Goal: Information Seeking & Learning: Understand process/instructions

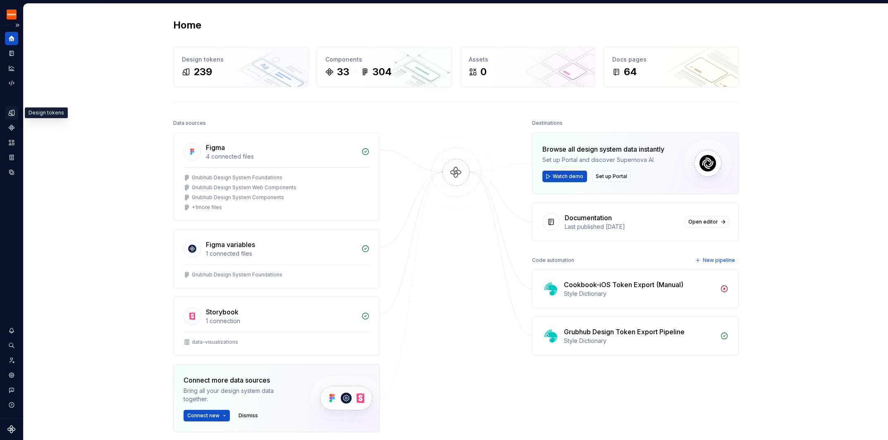
click at [10, 112] on icon "Design tokens" at bounding box center [11, 112] width 5 height 5
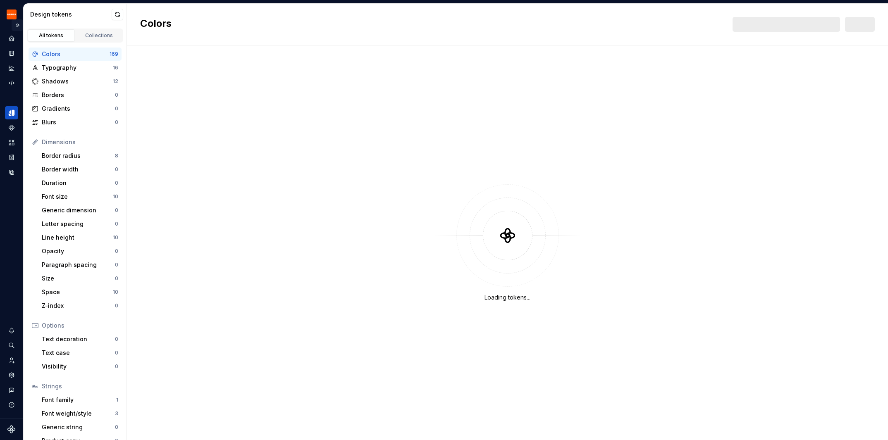
click at [17, 27] on button "Expand sidebar" at bounding box center [18, 25] width 12 height 12
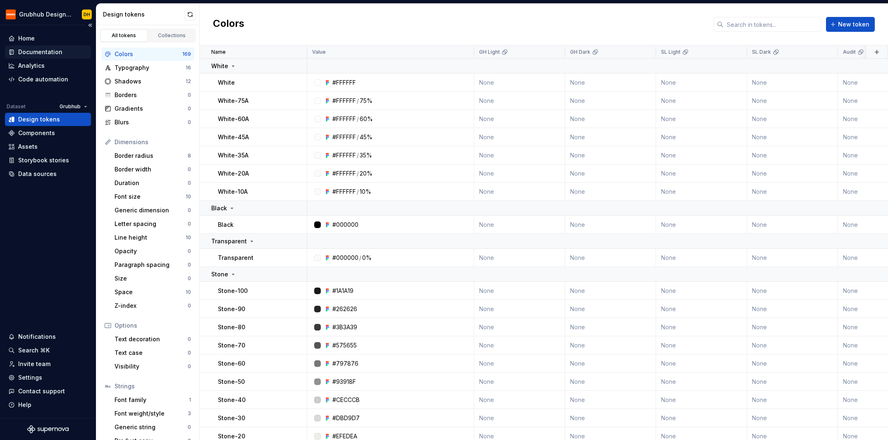
click at [27, 50] on div "Documentation" at bounding box center [40, 52] width 44 height 8
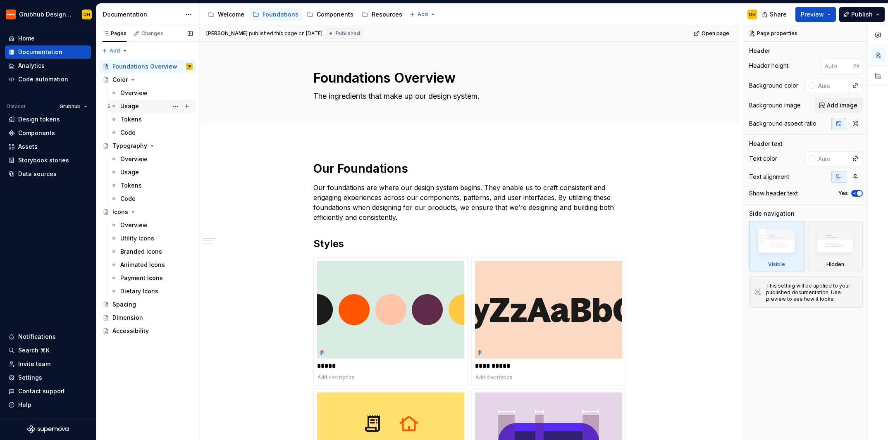
click at [131, 103] on div "Usage" at bounding box center [129, 106] width 19 height 8
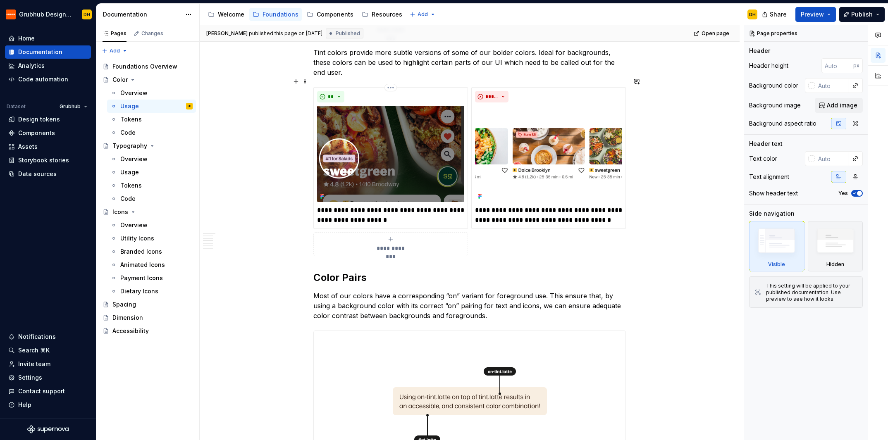
scroll to position [701, 0]
type textarea "*"
click at [317, 271] on h2 "Color Pairs" at bounding box center [469, 277] width 313 height 13
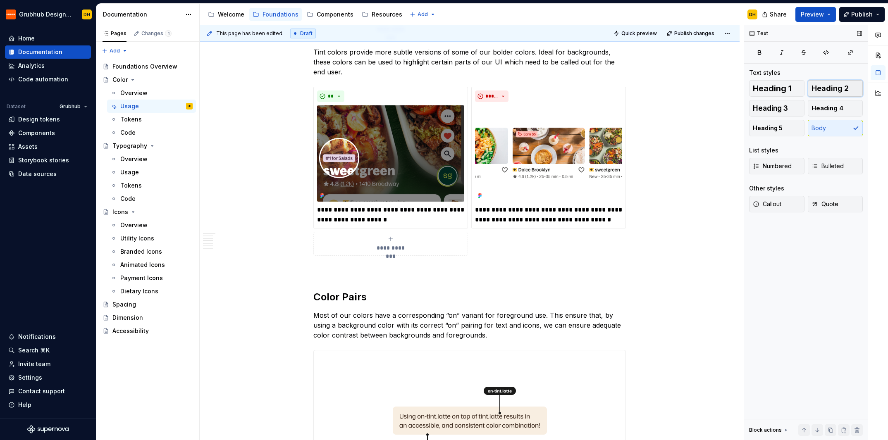
click at [836, 88] on span "Heading 2" at bounding box center [829, 88] width 37 height 8
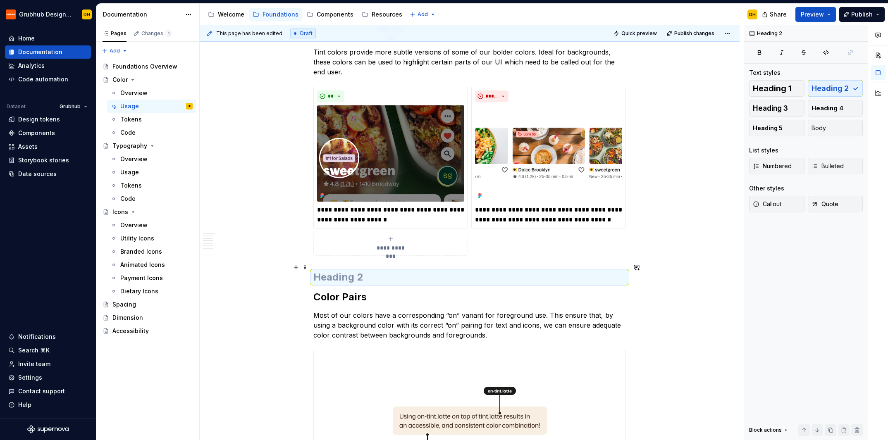
click at [365, 271] on h2 at bounding box center [469, 277] width 313 height 13
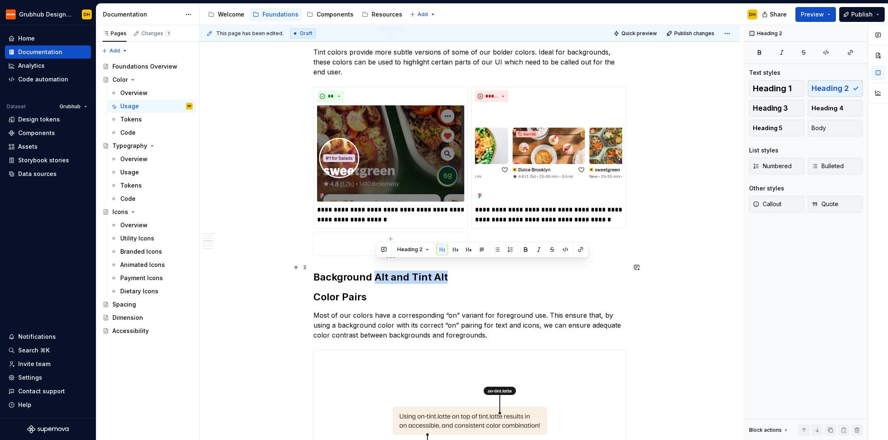
drag, startPoint x: 449, startPoint y: 266, endPoint x: 379, endPoint y: 264, distance: 69.9
click at [379, 271] on h2 "Background Alt and Tint Alt" at bounding box center [469, 277] width 313 height 13
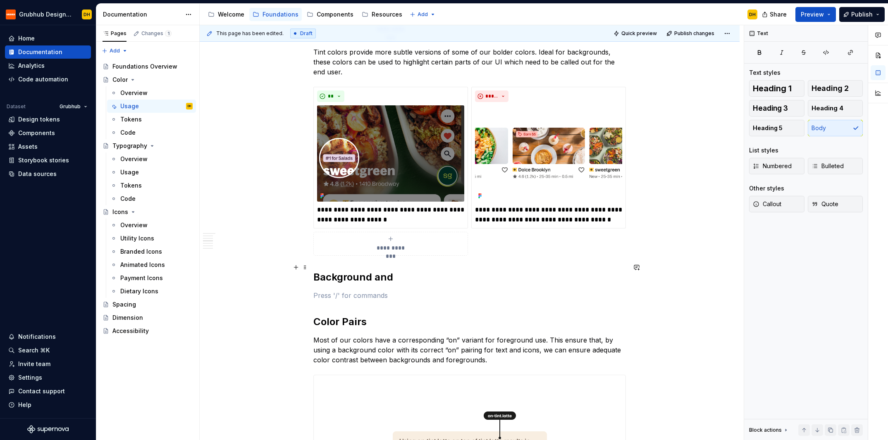
click at [401, 271] on h2 "Background and" at bounding box center [469, 277] width 313 height 13
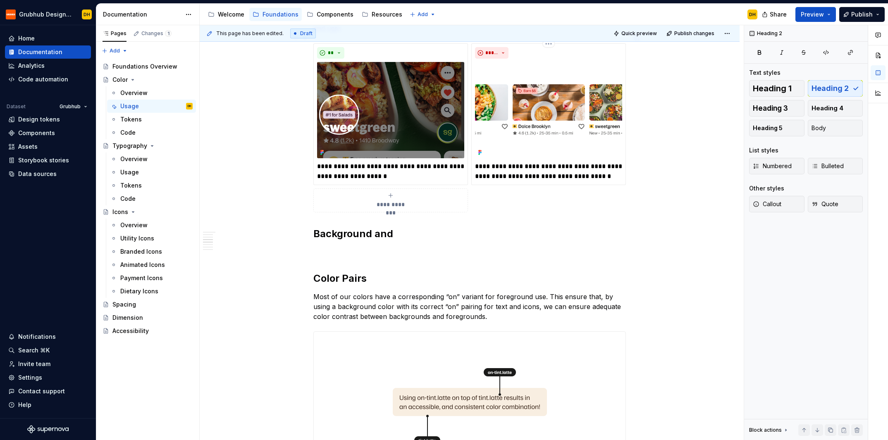
scroll to position [753, 0]
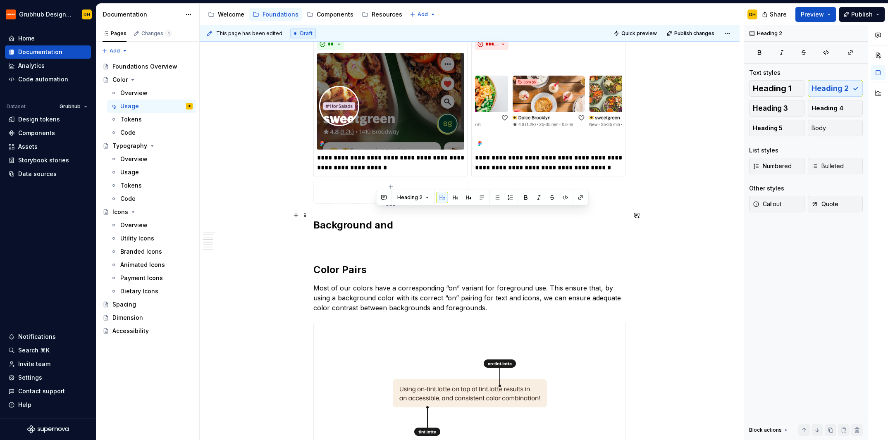
drag, startPoint x: 385, startPoint y: 215, endPoint x: 378, endPoint y: 214, distance: 7.1
click at [378, 219] on h2 "Background and" at bounding box center [469, 225] width 313 height 13
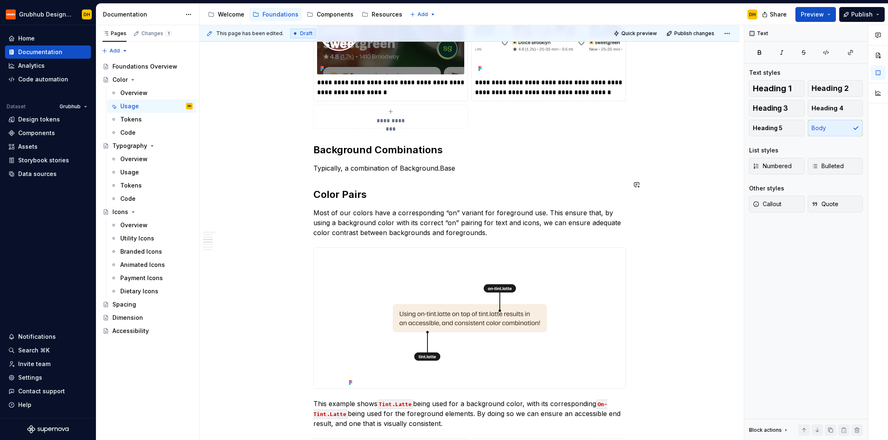
scroll to position [828, 0]
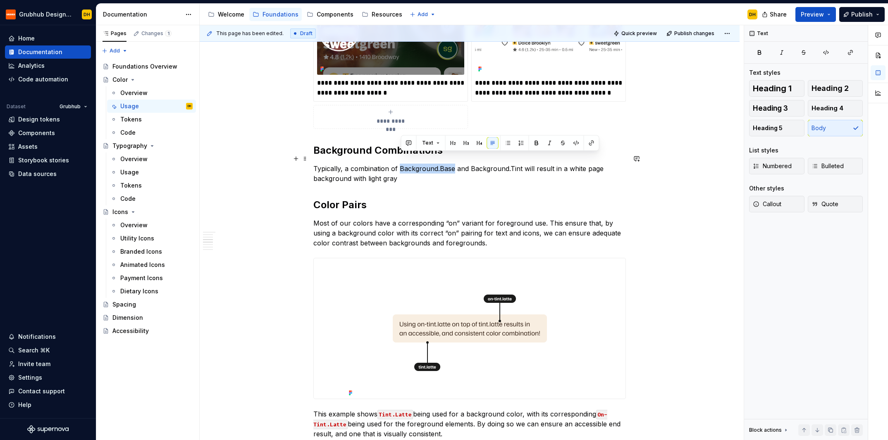
drag, startPoint x: 408, startPoint y: 159, endPoint x: 401, endPoint y: 159, distance: 7.4
click at [401, 164] on p "Typically, a combination of Background.Base and Background.Tint will result in …" at bounding box center [469, 174] width 313 height 20
drag, startPoint x: 468, startPoint y: 160, endPoint x: 518, endPoint y: 160, distance: 50.0
click at [518, 164] on p "Typically, a combination of Background.Base and Background.Tint will result in …" at bounding box center [469, 174] width 313 height 20
click at [437, 172] on p "Typically, a combination of Background.Base and Background.Tint will result in …" at bounding box center [469, 174] width 313 height 20
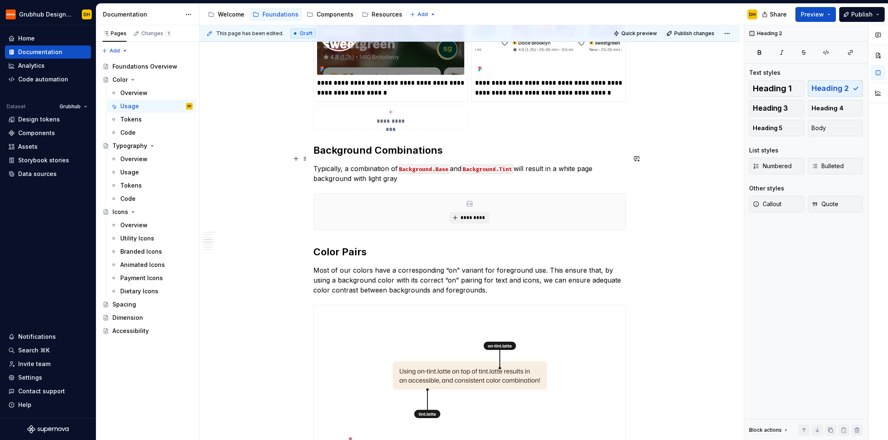
click at [432, 173] on div "**********" at bounding box center [469, 333] width 313 height 1997
click at [436, 170] on p "Typically, a combination of Background.Base and Background.Tint will result in …" at bounding box center [469, 174] width 313 height 20
click at [437, 169] on p "Typically, a combination of Background.Base and Background.Tint will result in …" at bounding box center [469, 174] width 313 height 20
click at [599, 164] on p "Typically, a combination of Background.Base and Background.Tint will result in …" at bounding box center [469, 174] width 313 height 20
click at [404, 169] on p "Typically, a combination of Background.Base and Background.Tint will result in …" at bounding box center [469, 174] width 313 height 20
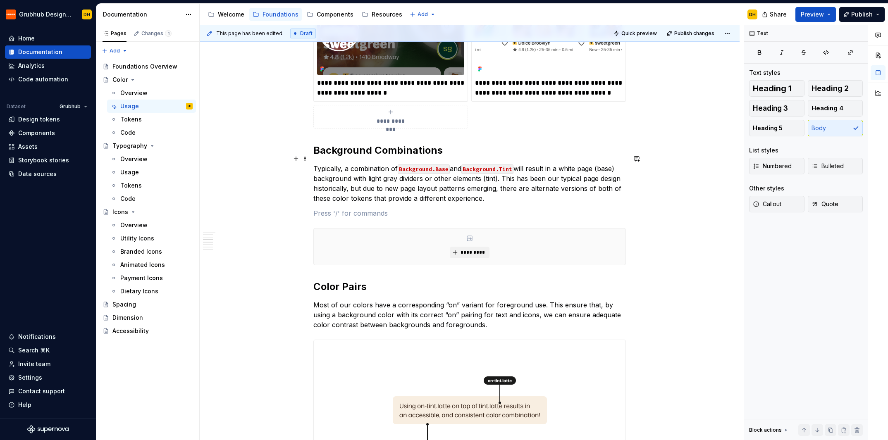
click at [317, 164] on p "Typically, a combination of Background.Base and Background.Tint will result in …" at bounding box center [469, 184] width 313 height 40
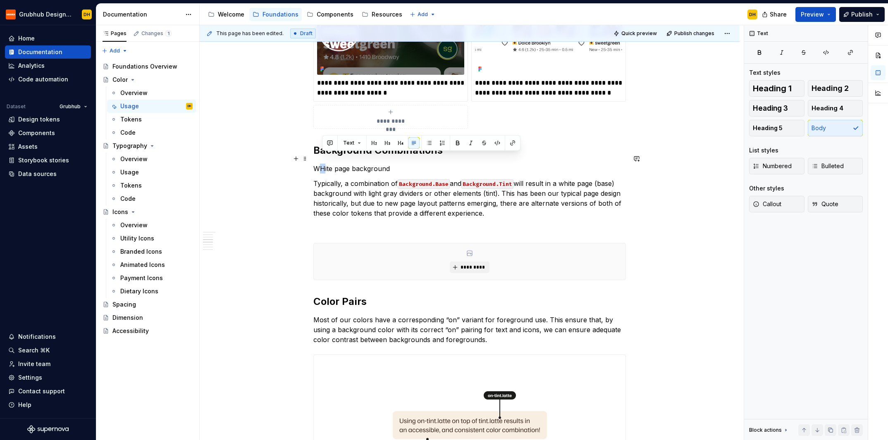
click at [323, 164] on p "WHite page background" at bounding box center [469, 169] width 313 height 10
click at [398, 164] on p "White page background" at bounding box center [469, 169] width 313 height 10
click at [787, 110] on span "Heading 3" at bounding box center [770, 108] width 35 height 8
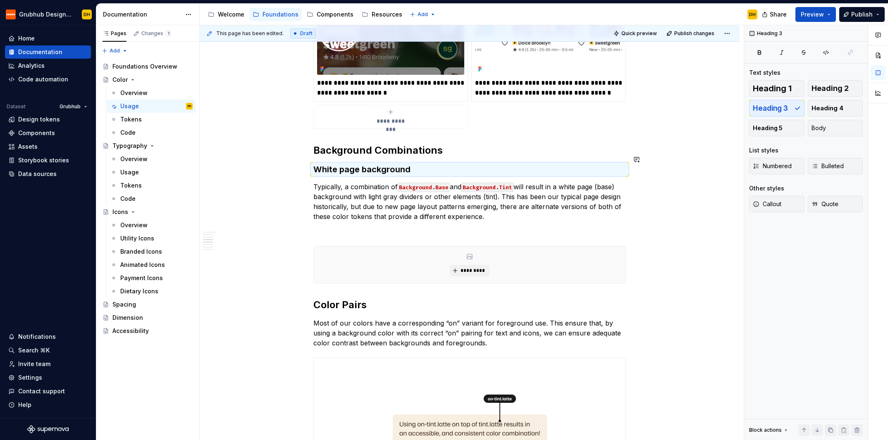
click at [389, 171] on div "**********" at bounding box center [469, 360] width 313 height 2050
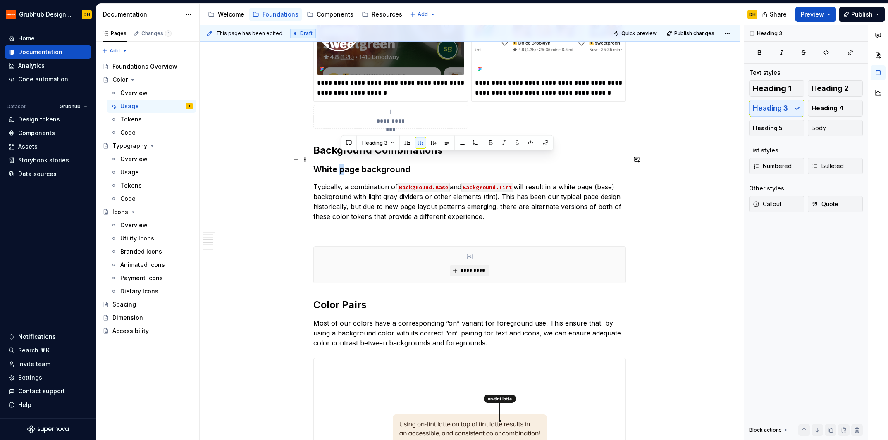
click at [342, 164] on h3 "White page background" at bounding box center [469, 170] width 313 height 12
click at [365, 164] on h3 "White Page background" at bounding box center [469, 170] width 313 height 12
drag, startPoint x: 399, startPoint y: 160, endPoint x: 362, endPoint y: 157, distance: 37.3
click at [363, 164] on h3 "White Page Background" at bounding box center [469, 170] width 313 height 12
click at [336, 227] on p at bounding box center [469, 232] width 313 height 10
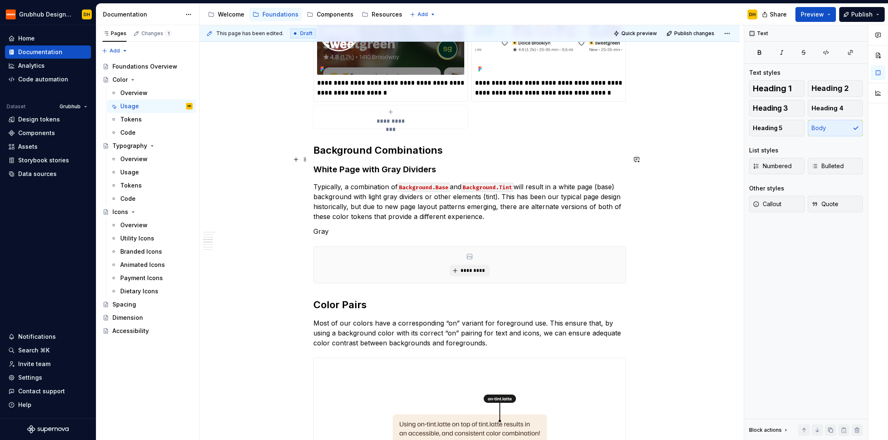
click at [382, 164] on h3 "White Page with Gray Dividers" at bounding box center [469, 170] width 313 height 12
click at [316, 227] on p "Gray" at bounding box center [469, 232] width 313 height 10
click at [363, 227] on p "Light Gray" at bounding box center [469, 232] width 313 height 10
click at [403, 227] on p "Light Gray Page with White sections" at bounding box center [469, 232] width 313 height 10
click at [441, 227] on p "Light Gray Page with White Sections" at bounding box center [469, 232] width 313 height 10
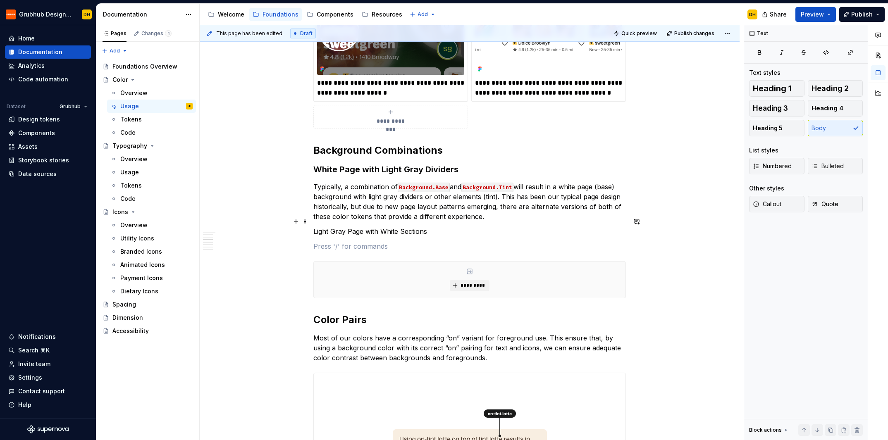
drag, startPoint x: 418, startPoint y: 220, endPoint x: 431, endPoint y: 220, distance: 12.8
click at [418, 227] on p "Light Gray Page with White Sections" at bounding box center [469, 232] width 313 height 10
click at [792, 107] on button "Heading 3" at bounding box center [776, 108] width 55 height 17
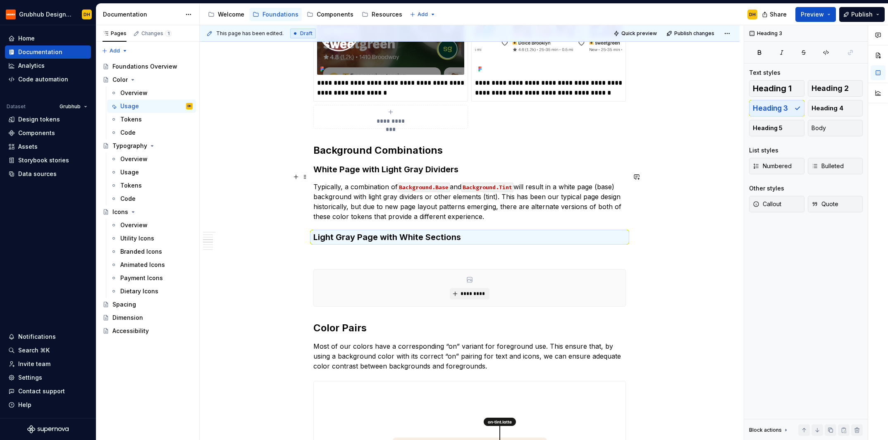
click at [508, 205] on p "Typically, a combination of Background.Base and Background.Tint will result in …" at bounding box center [469, 202] width 313 height 40
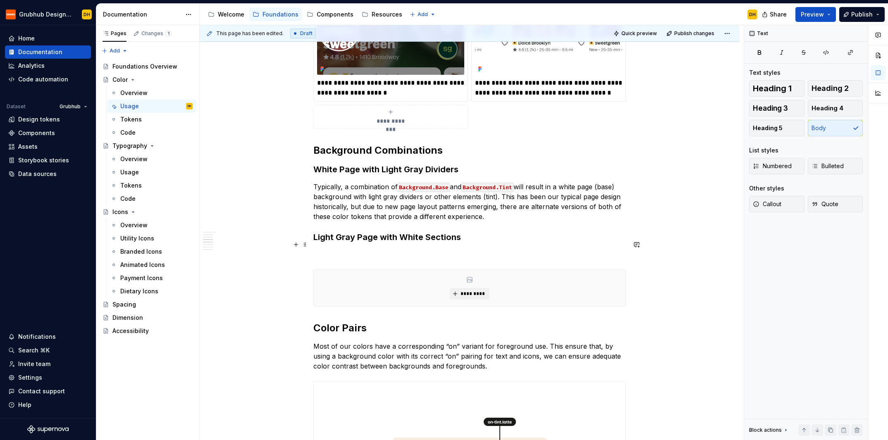
click at [377, 250] on p at bounding box center [469, 255] width 313 height 10
click at [484, 207] on p "Typically, a combination of Background.Base and Background.Tint will result in …" at bounding box center [469, 202] width 313 height 40
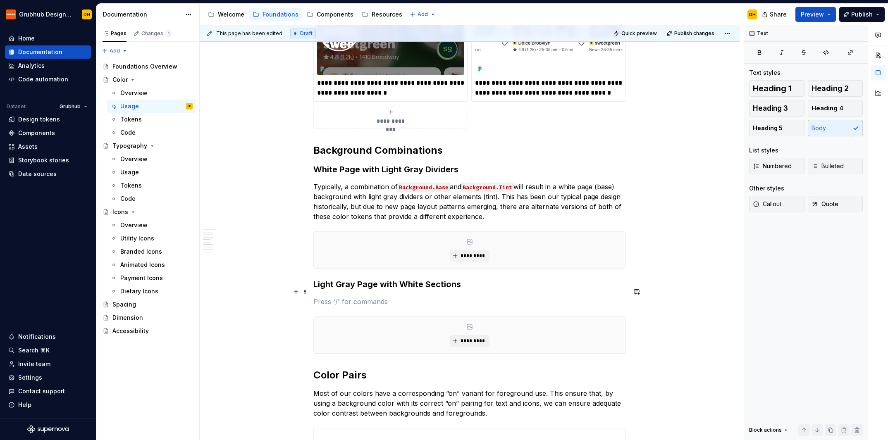
click at [410, 297] on p at bounding box center [469, 302] width 313 height 10
click at [389, 190] on p "Typically, a combination of Background.Base and Background.Tint will result in …" at bounding box center [469, 202] width 313 height 40
click at [402, 297] on p at bounding box center [469, 302] width 313 height 10
drag, startPoint x: 327, startPoint y: 293, endPoint x: 316, endPoint y: 293, distance: 11.2
click at [316, 297] on p "Background.Base-Alt and Background.Tint-Alt allow us to" at bounding box center [469, 302] width 313 height 10
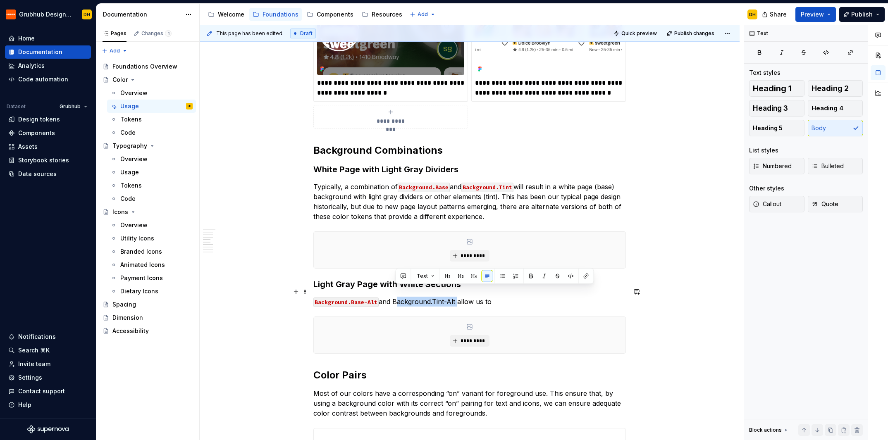
drag, startPoint x: 458, startPoint y: 292, endPoint x: 396, endPoint y: 294, distance: 62.0
click at [396, 297] on p "Background.Base-Alt and Background.Tint-Alt allow us to" at bounding box center [469, 302] width 313 height 10
click at [515, 297] on p "Background.Base-Alt and Background.Tint-Alt allow us to" at bounding box center [469, 302] width 313 height 10
type textarea "*"
click at [317, 298] on code "Background.Base-Alt" at bounding box center [345, 303] width 65 height 10
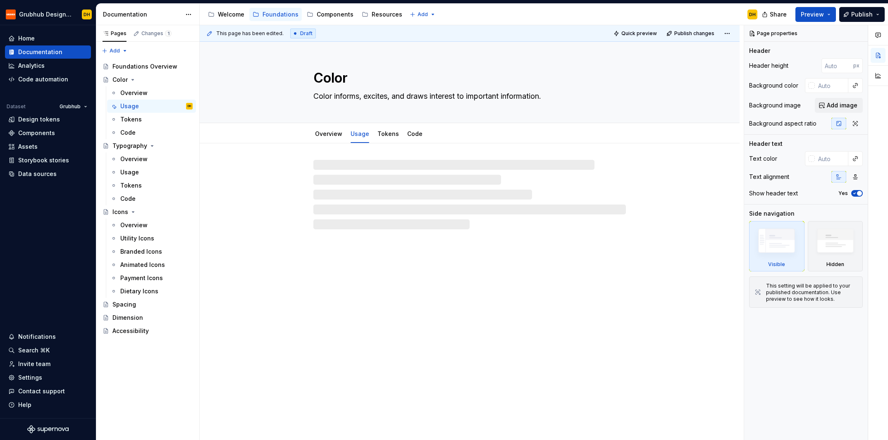
type textarea "*"
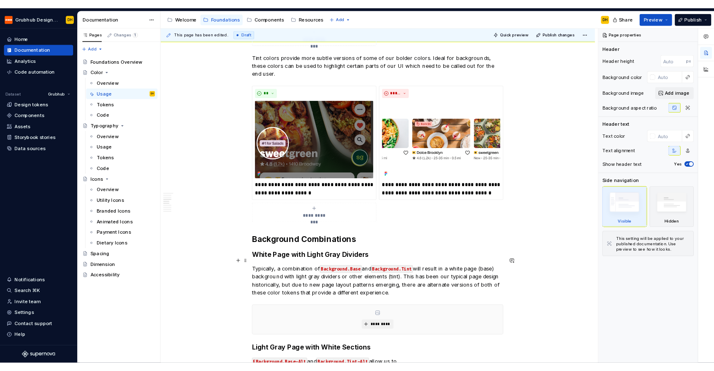
scroll to position [763, 0]
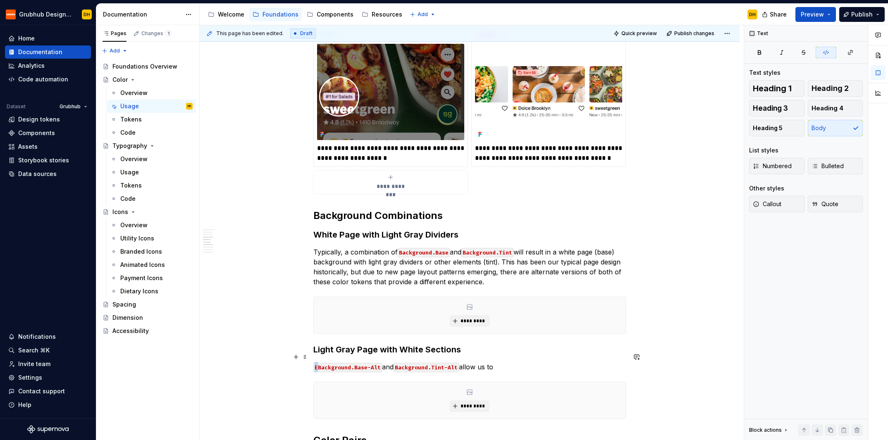
click at [318, 363] on code "EBackground.Base-Alt" at bounding box center [347, 368] width 69 height 10
click at [346, 363] on code "Background.Base-Alt" at bounding box center [349, 368] width 65 height 10
click at [320, 363] on code "Background.Base-Alt" at bounding box center [349, 368] width 65 height 10
click at [317, 362] on p "E Background.Base-Alt and Background.Tint-Alt allow us to" at bounding box center [469, 367] width 313 height 10
click at [510, 362] on p "E Background.Base-Alt and Background.Tint-Alt allow us to" at bounding box center [469, 367] width 313 height 10
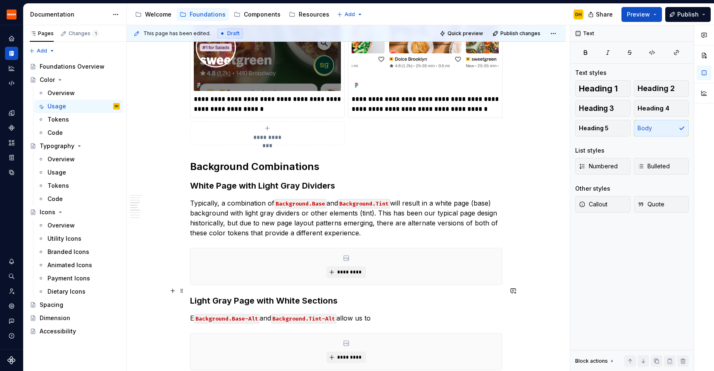
scroll to position [835, 0]
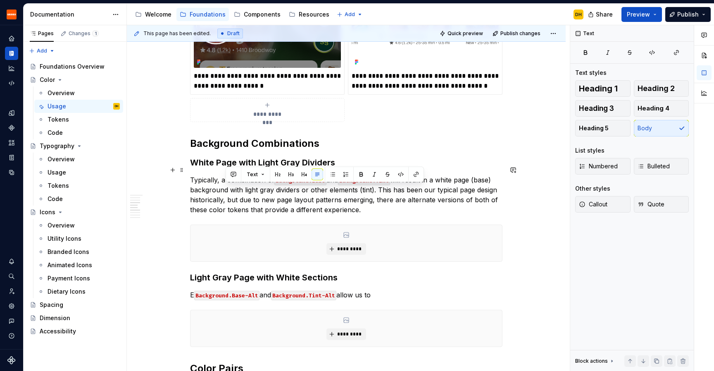
drag, startPoint x: 379, startPoint y: 200, endPoint x: 226, endPoint y: 192, distance: 152.7
click at [226, 192] on p "Typically, a combination of Background.Base and Background.Tint will result in …" at bounding box center [346, 195] width 313 height 40
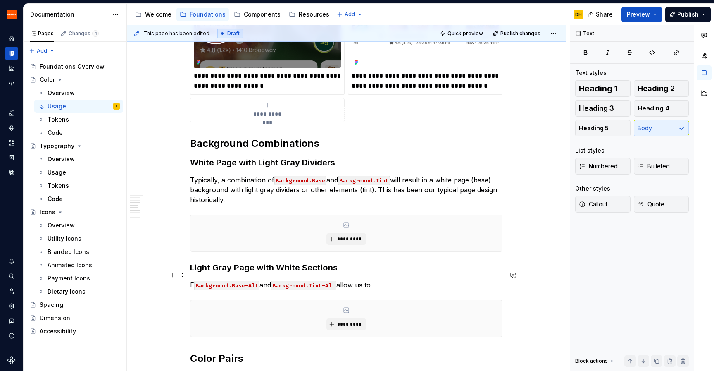
click at [193, 280] on p "E Background.Base-Alt and Background.Tint-Alt allow us to" at bounding box center [346, 285] width 313 height 10
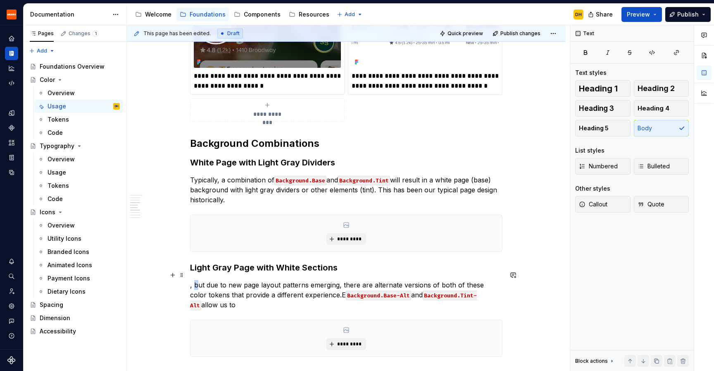
click at [196, 280] on p ", but due to new page layout patterns emerging, there are alternate versions of…" at bounding box center [346, 295] width 313 height 30
drag, startPoint x: 211, startPoint y: 275, endPoint x: 192, endPoint y: 275, distance: 18.6
click at [192, 280] on p ", but due to new page layout patterns emerging, there are alternate versions of…" at bounding box center [346, 295] width 313 height 30
click at [201, 280] on p "Due to new page layout patterns emerging, there are alternate versions of both …" at bounding box center [346, 295] width 313 height 30
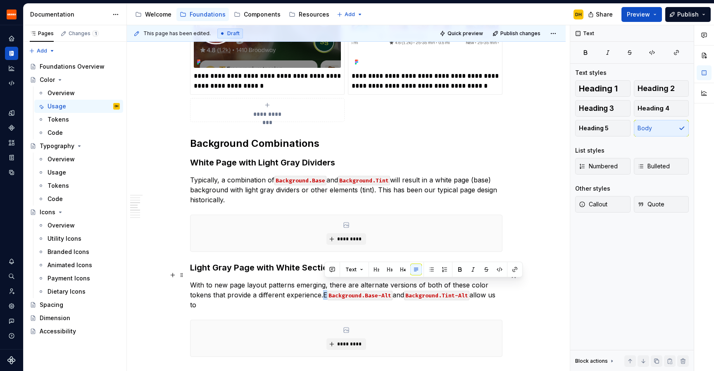
click at [327, 284] on p "With to new page layout patterns emerging, there are alternate versions of both…" at bounding box center [346, 295] width 313 height 30
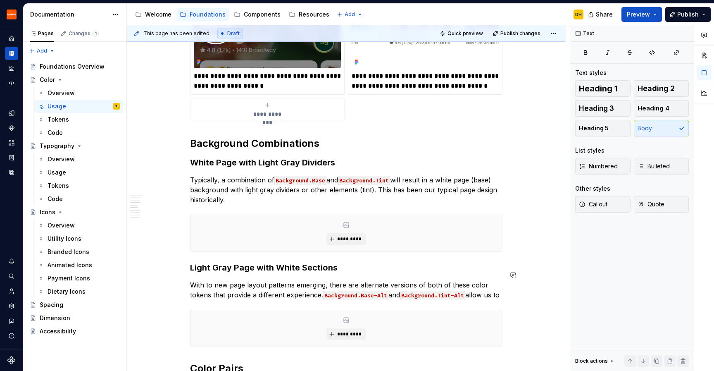
click at [287, 290] on p "With to new page layout patterns emerging, there are alternate versions of both…" at bounding box center [346, 290] width 313 height 20
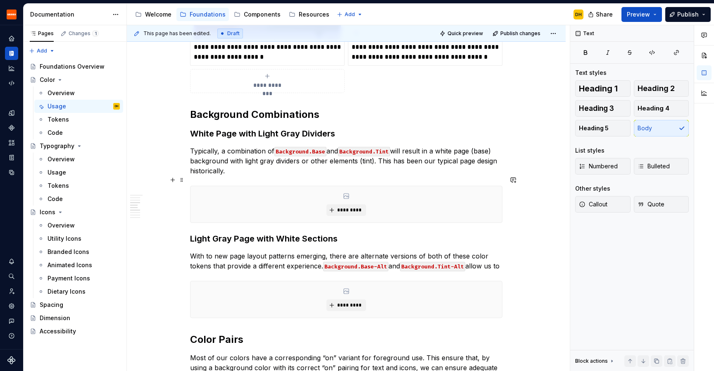
scroll to position [870, 0]
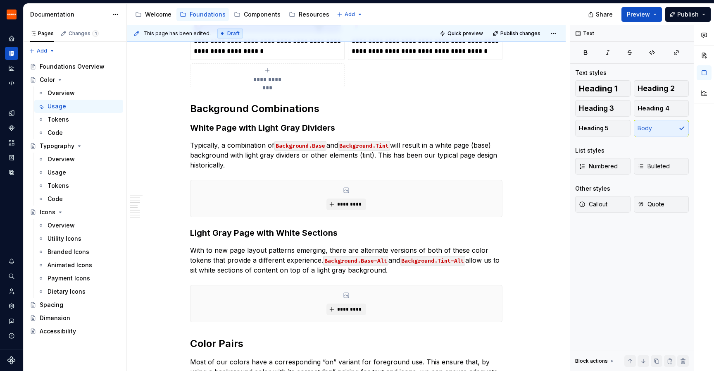
type textarea "*"
